Goal: Register for event/course

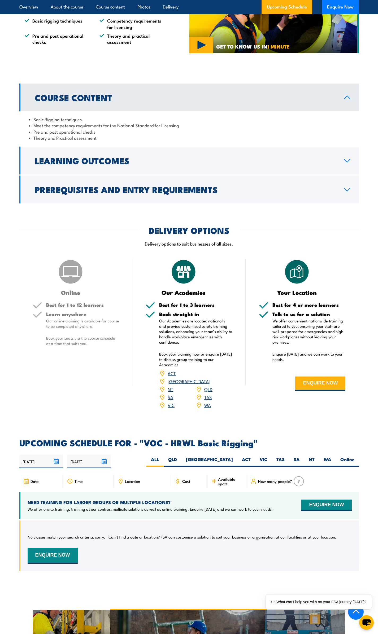
scroll to position [371, 0]
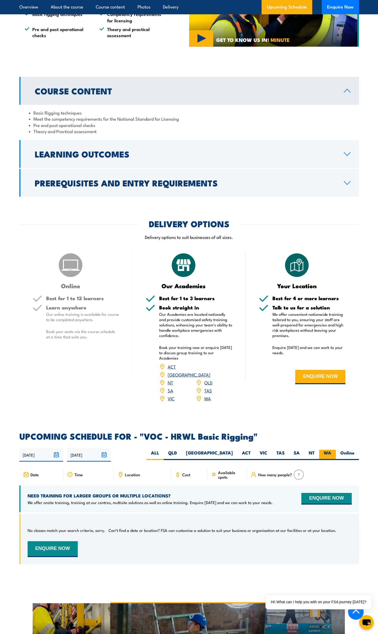
click at [324, 450] on label "WA" at bounding box center [327, 455] width 17 height 10
click at [331, 450] on input "WA" at bounding box center [332, 451] width 3 height 3
radio input "true"
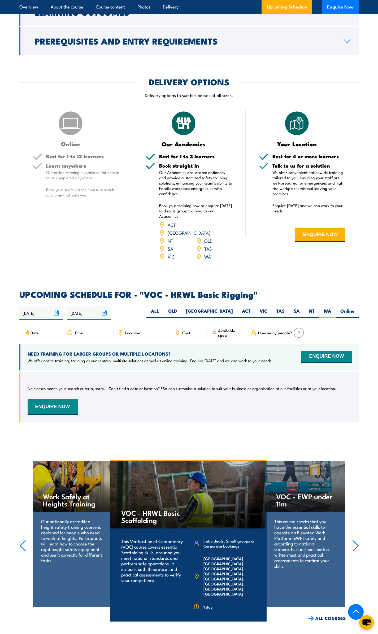
scroll to position [504, 0]
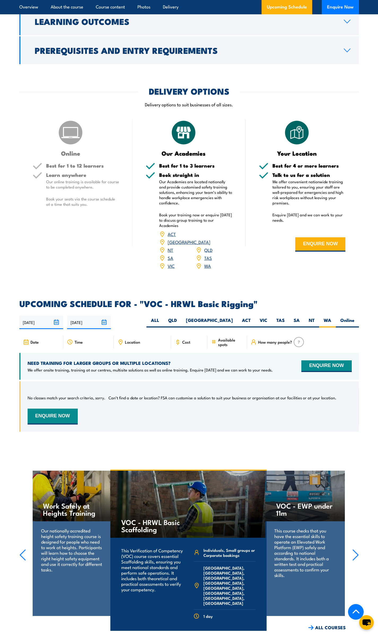
click at [207, 263] on link "WA" at bounding box center [207, 266] width 7 height 6
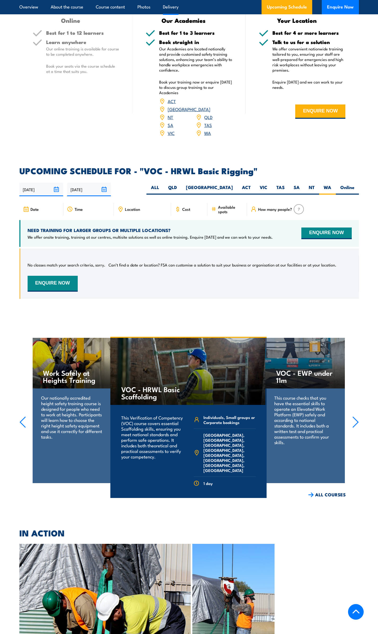
scroll to position [637, 0]
click at [355, 417] on icon "button" at bounding box center [355, 423] width 7 height 12
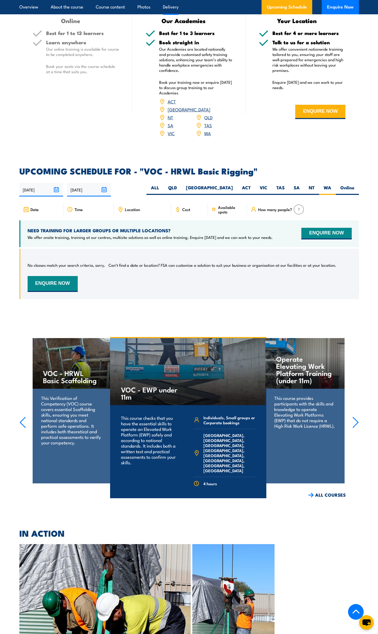
click at [355, 417] on icon "button" at bounding box center [355, 423] width 7 height 12
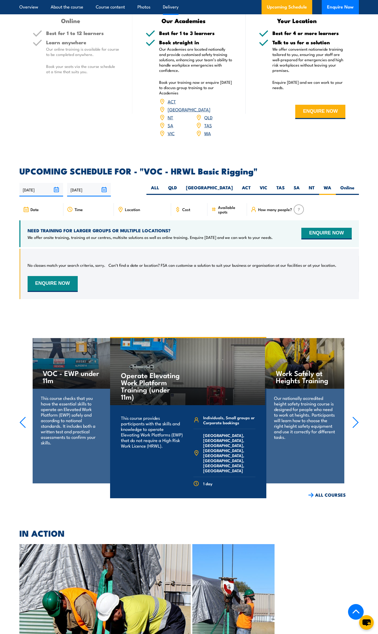
click at [355, 417] on icon "button" at bounding box center [355, 423] width 7 height 12
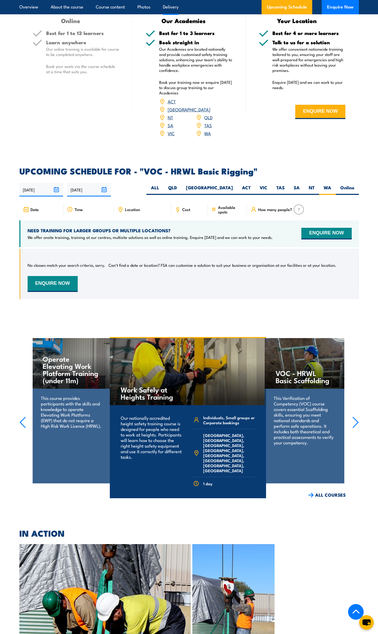
click at [355, 417] on icon "button" at bounding box center [355, 423] width 7 height 12
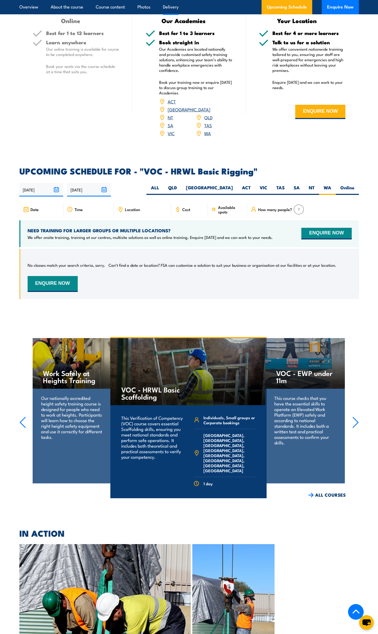
click at [355, 417] on icon "button" at bounding box center [355, 423] width 7 height 12
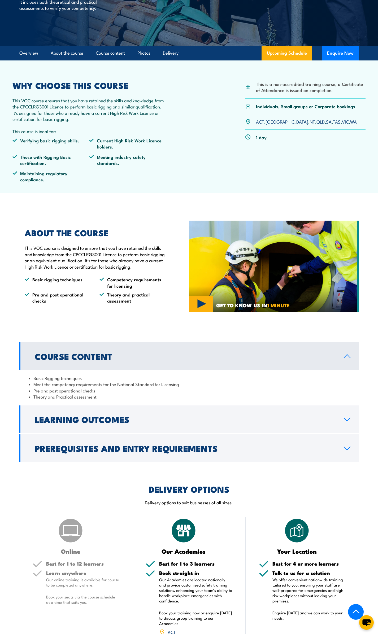
scroll to position [106, 0]
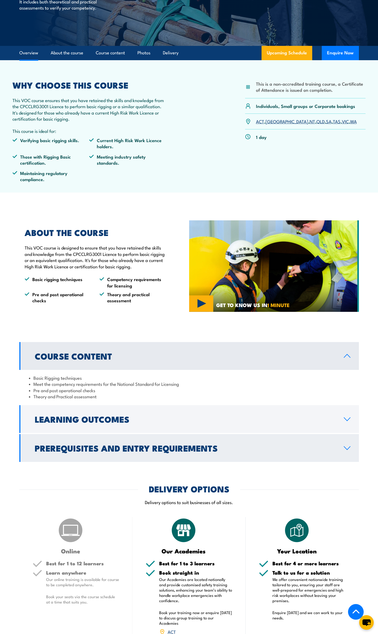
click at [164, 448] on h2 "Prerequisites and Entry Requirements" at bounding box center [185, 447] width 301 height 7
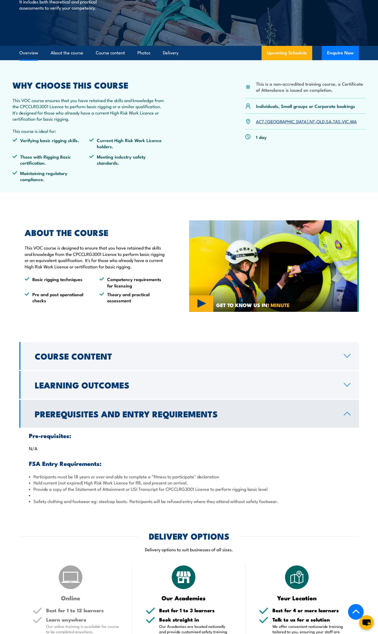
click at [159, 414] on h2 "Prerequisites and Entry Requirements" at bounding box center [185, 413] width 301 height 7
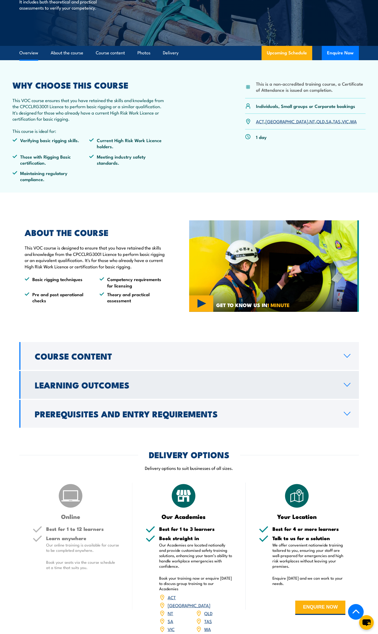
click at [156, 389] on link "Learning Outcomes" at bounding box center [189, 385] width 340 height 28
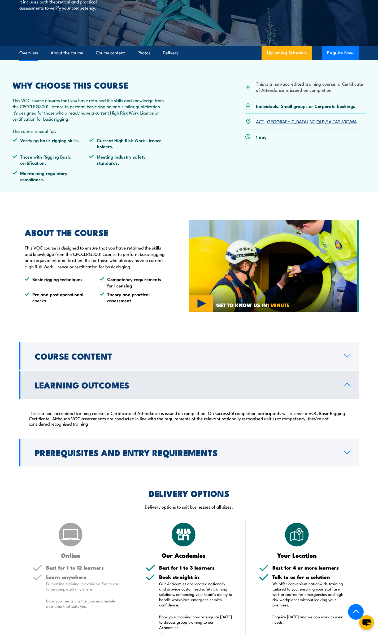
click at [156, 389] on link "Learning Outcomes" at bounding box center [189, 385] width 340 height 28
